Goal: Find specific page/section

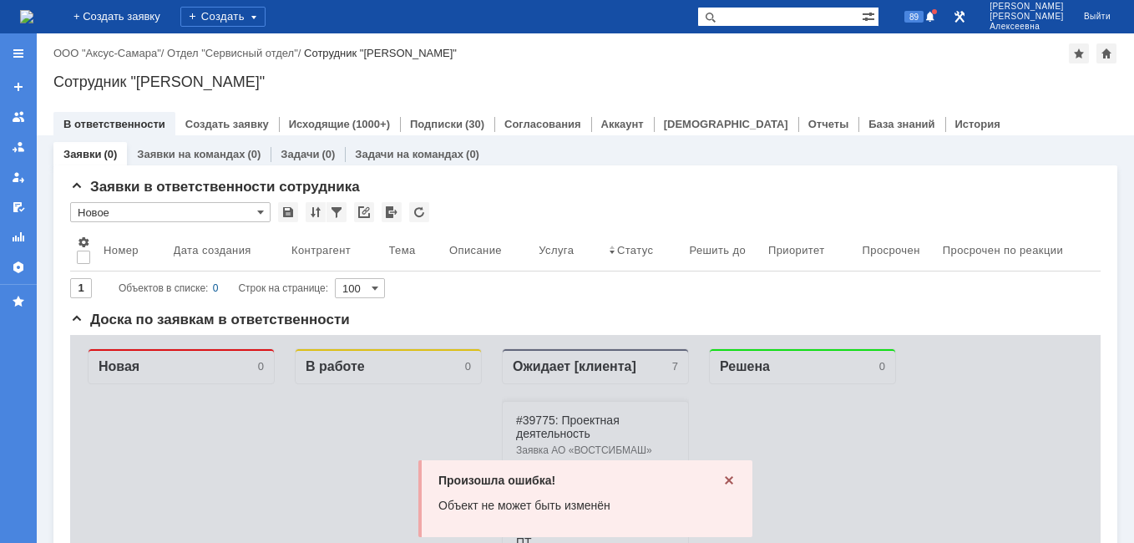
click at [713, 481] on div "Произошла ошибка! Объект не может быть изменён" at bounding box center [585, 498] width 334 height 77
click at [728, 479] on icon at bounding box center [728, 479] width 13 height 13
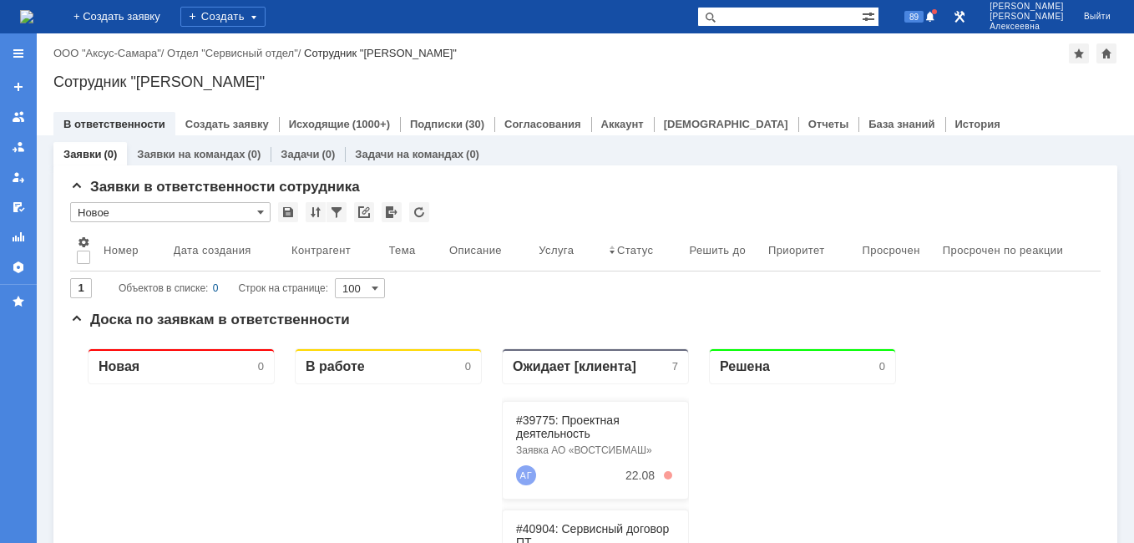
click at [782, 16] on input "text" at bounding box center [779, 17] width 165 height 20
paste input "28461"
type input "28461"
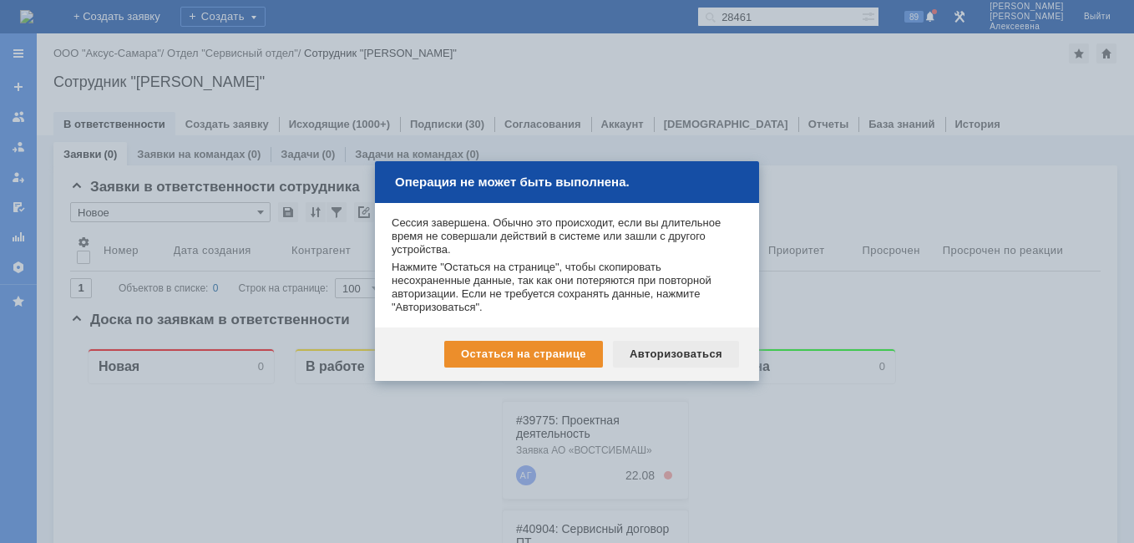
click at [697, 347] on div "Авторизоваться" at bounding box center [676, 354] width 126 height 27
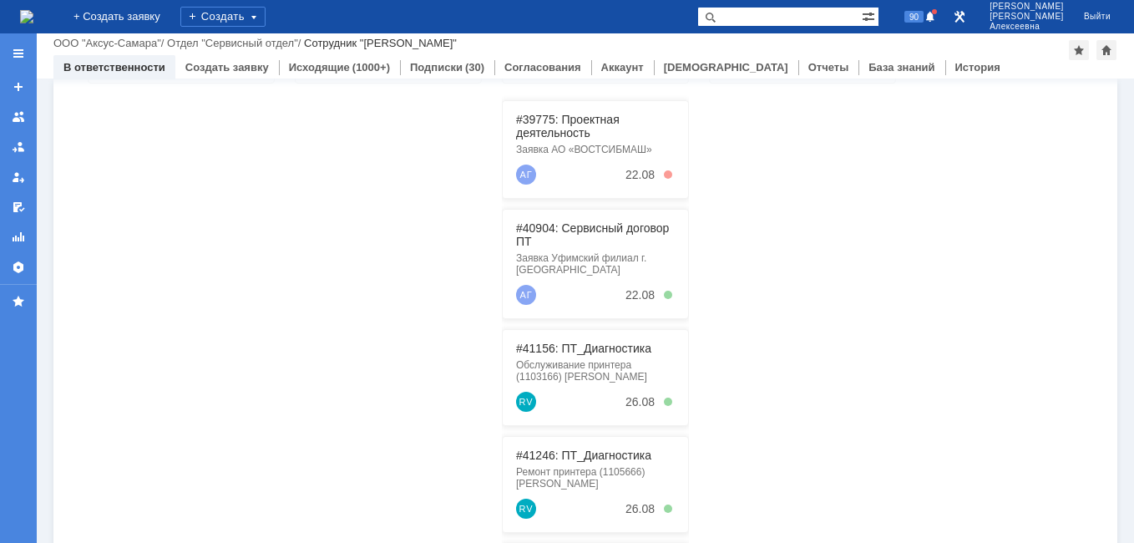
scroll to position [251, 0]
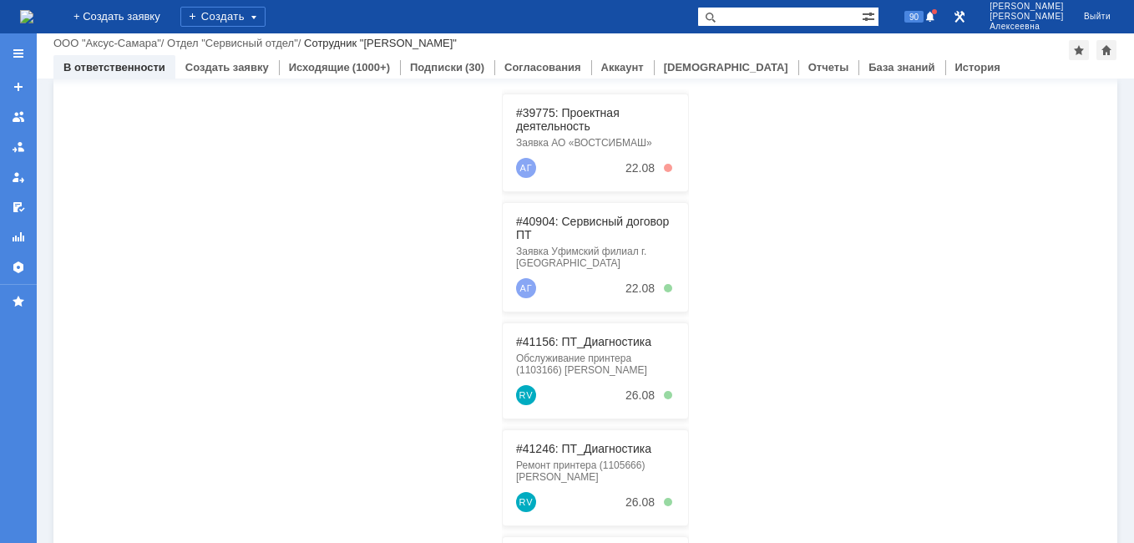
click at [796, 13] on input "text" at bounding box center [779, 17] width 165 height 20
paste input "28461"
type input "28461"
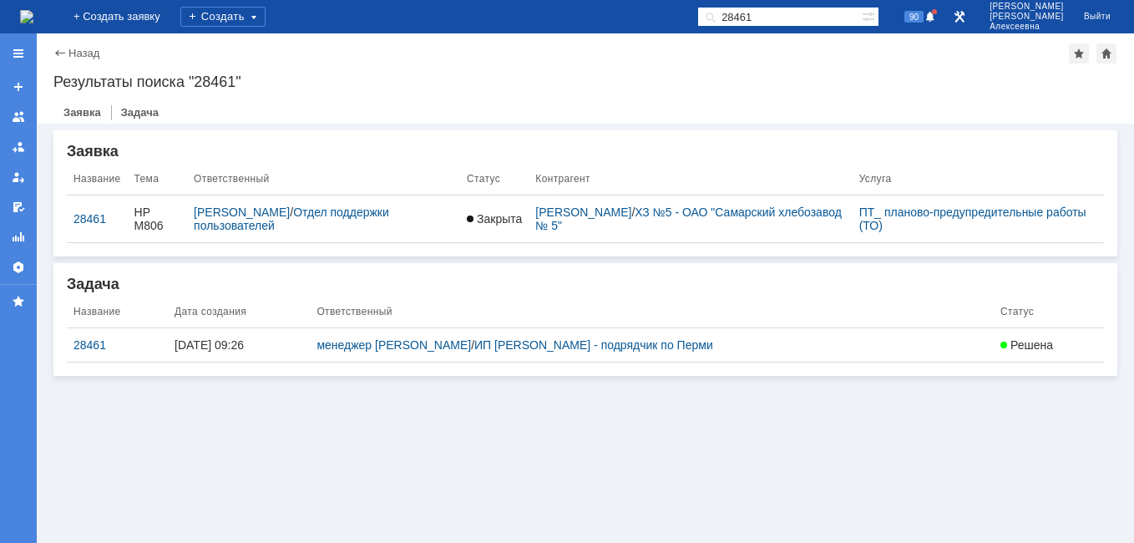
click at [90, 342] on div "28461" at bounding box center [117, 344] width 88 height 13
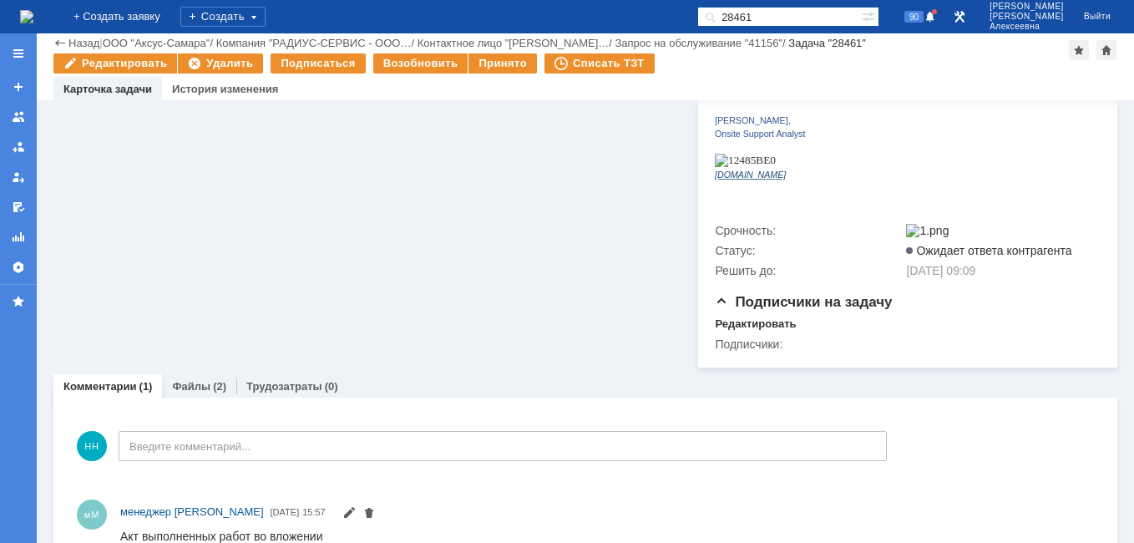
scroll to position [642, 0]
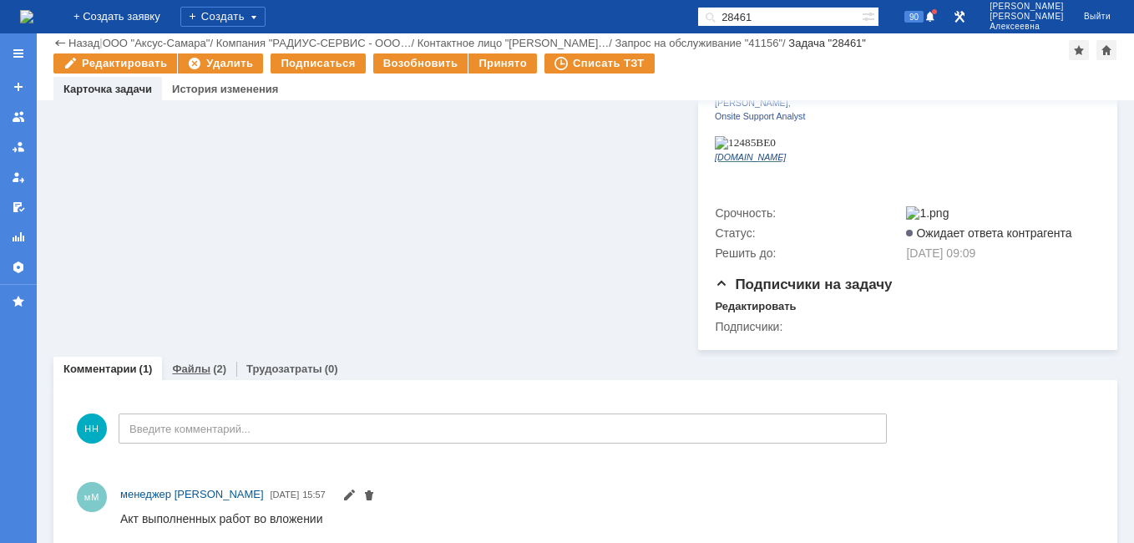
click at [185, 362] on link "Файлы" at bounding box center [191, 368] width 38 height 13
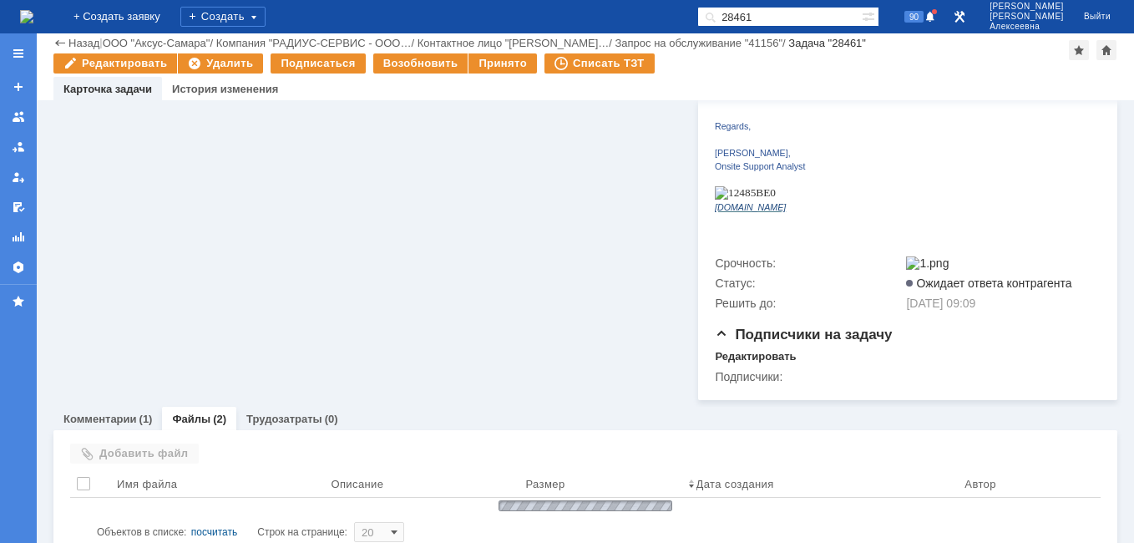
scroll to position [642, 0]
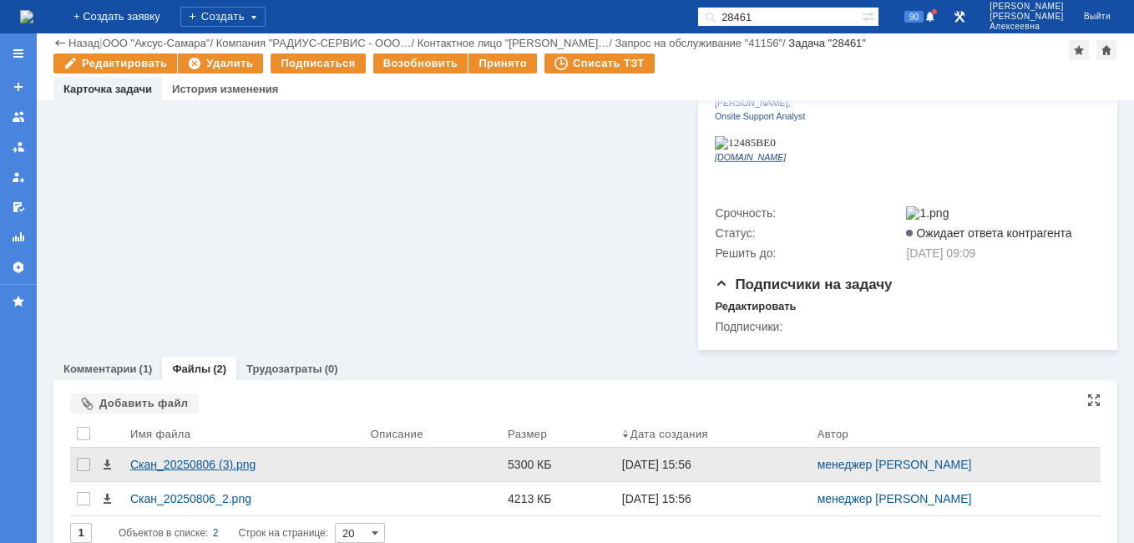
click at [173, 458] on div "Скан_20250806 (3).png" at bounding box center [243, 464] width 227 height 13
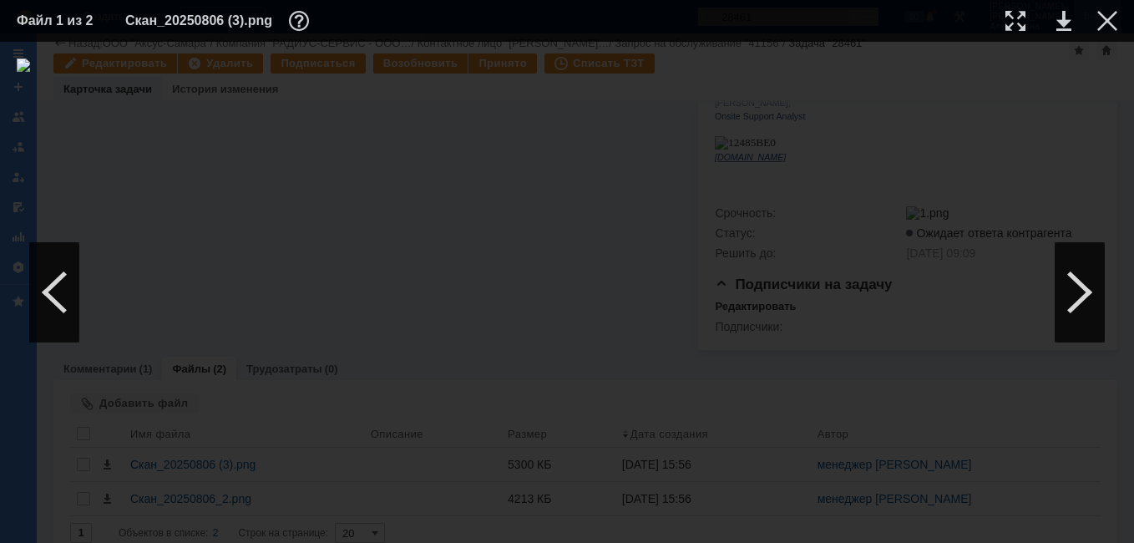
drag, startPoint x: 1111, startPoint y: 21, endPoint x: 1108, endPoint y: 30, distance: 9.8
click at [1111, 22] on div at bounding box center [1107, 21] width 20 height 20
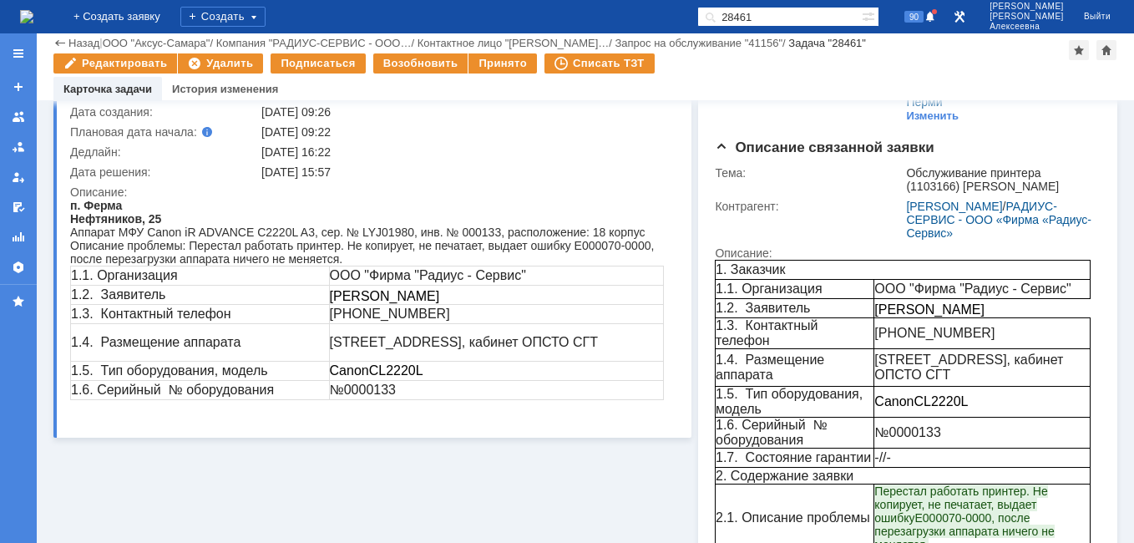
scroll to position [0, 0]
